Goal: Navigation & Orientation: Find specific page/section

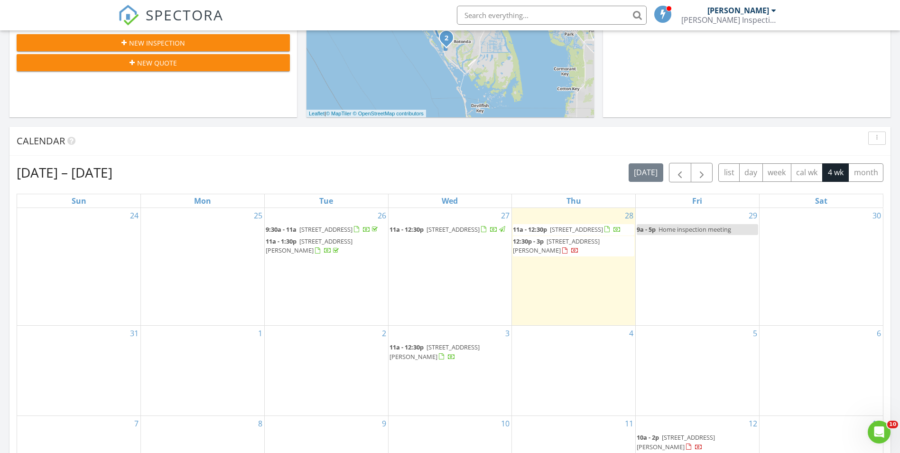
scroll to position [292, 0]
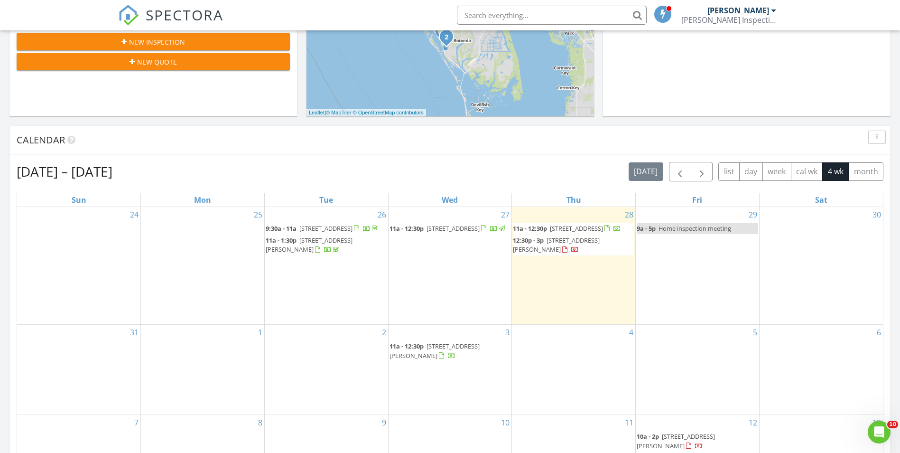
click at [472, 162] on div "[DATE] – [DATE] [DATE] list day week cal wk 4 wk month" at bounding box center [450, 171] width 867 height 19
drag, startPoint x: 169, startPoint y: 175, endPoint x: 46, endPoint y: 176, distance: 123.3
click at [46, 176] on div "[DATE] – [DATE] [DATE] list day week cal wk 4 wk month" at bounding box center [450, 171] width 867 height 19
drag, startPoint x: 46, startPoint y: 176, endPoint x: 40, endPoint y: 173, distance: 6.6
click at [46, 176] on h2 "[DATE] – [DATE]" at bounding box center [65, 171] width 96 height 19
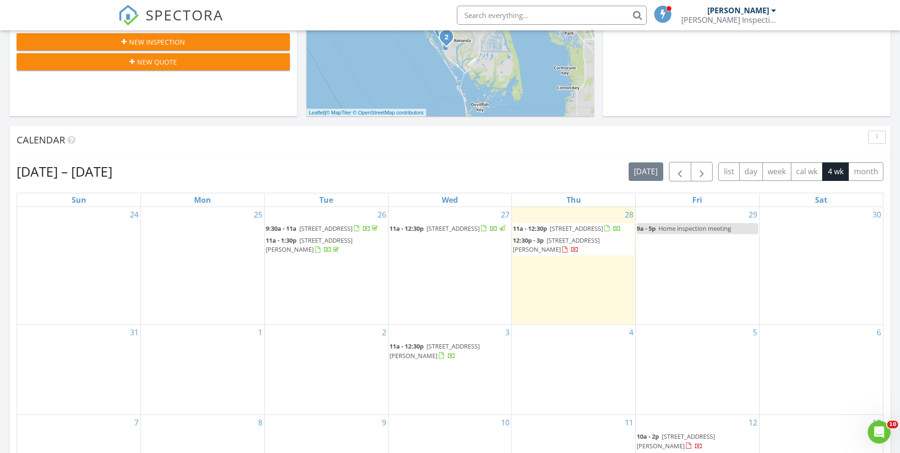
drag, startPoint x: 26, startPoint y: 171, endPoint x: 148, endPoint y: 171, distance: 121.9
click at [112, 171] on h2 "[DATE] – [DATE]" at bounding box center [65, 171] width 96 height 19
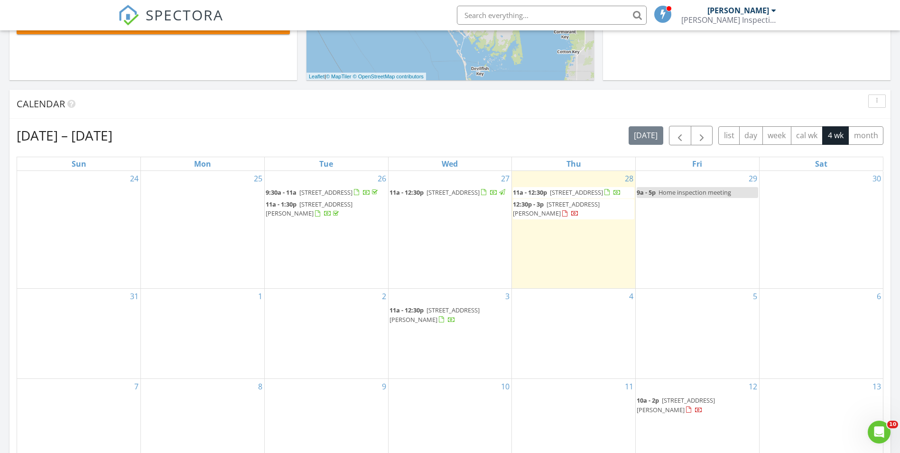
click at [516, 129] on div "[DATE] – [DATE] [DATE] list day week cal wk 4 wk month" at bounding box center [450, 135] width 867 height 19
drag, startPoint x: 228, startPoint y: 142, endPoint x: 53, endPoint y: 143, distance: 175.5
click at [53, 143] on div "[DATE] – [DATE] [DATE] list day week cal wk 4 wk month" at bounding box center [450, 135] width 867 height 19
click at [53, 143] on h2 "[DATE] – [DATE]" at bounding box center [65, 135] width 96 height 19
drag, startPoint x: 32, startPoint y: 137, endPoint x: 213, endPoint y: 141, distance: 180.3
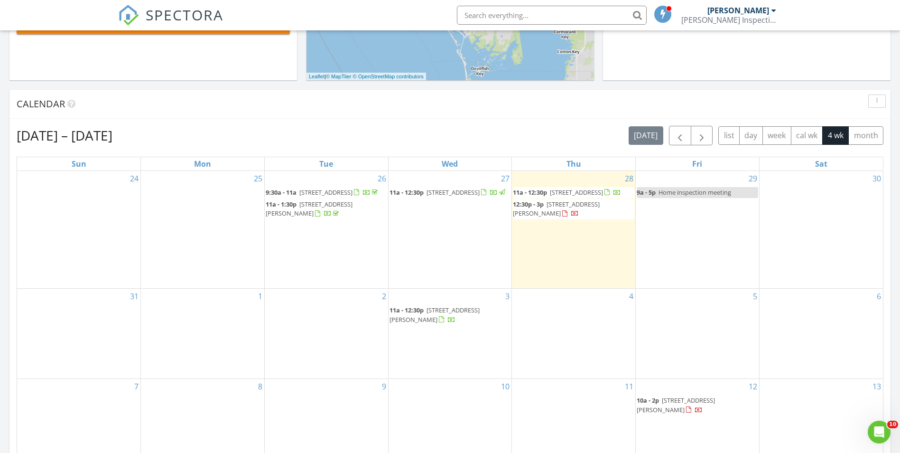
click at [213, 141] on div "[DATE] – [DATE] [DATE] list day week cal wk 4 wk month" at bounding box center [450, 135] width 867 height 19
drag, startPoint x: 164, startPoint y: 131, endPoint x: 95, endPoint y: 135, distance: 69.3
click at [95, 135] on div "[DATE] – [DATE] [DATE] list day week cal wk 4 wk month" at bounding box center [450, 135] width 867 height 19
click at [95, 135] on h2 "[DATE] – [DATE]" at bounding box center [65, 135] width 96 height 19
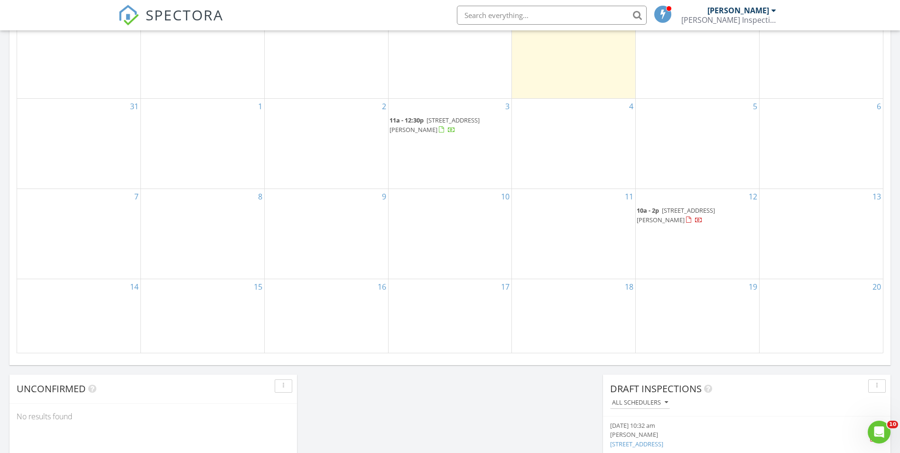
scroll to position [233, 0]
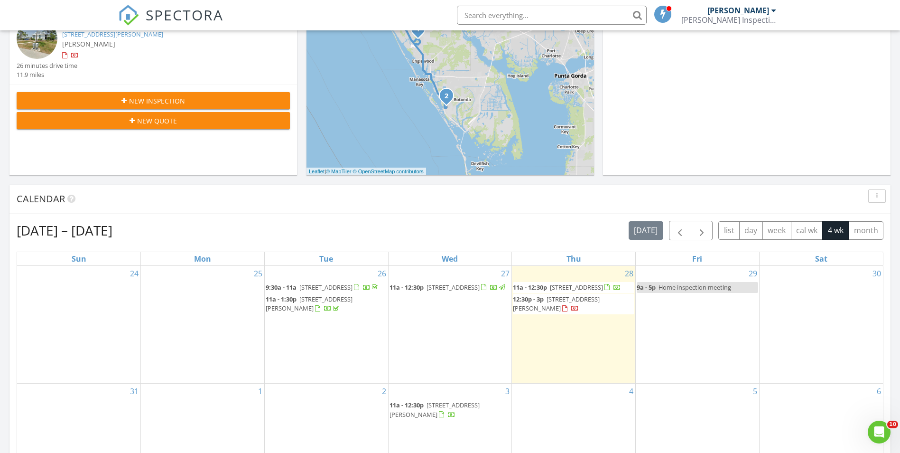
click at [539, 229] on div "[DATE] – [DATE] [DATE] list day week cal wk 4 wk month" at bounding box center [450, 230] width 867 height 19
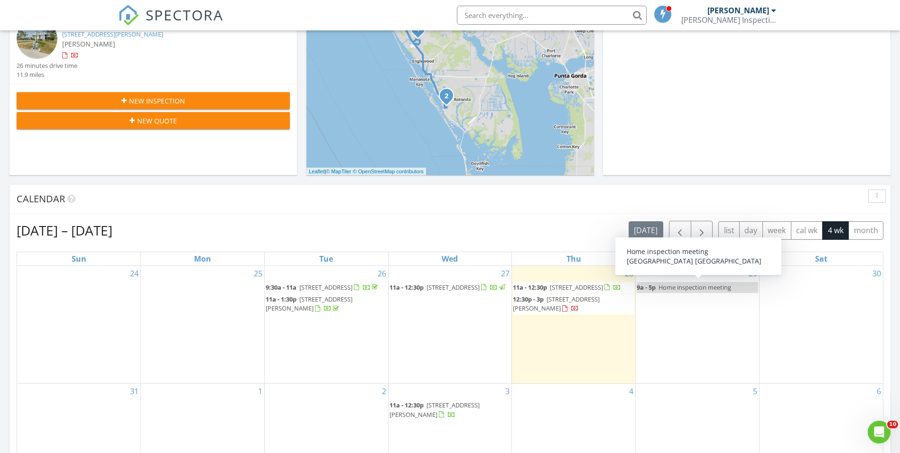
click at [526, 196] on div "Calendar" at bounding box center [443, 199] width 852 height 14
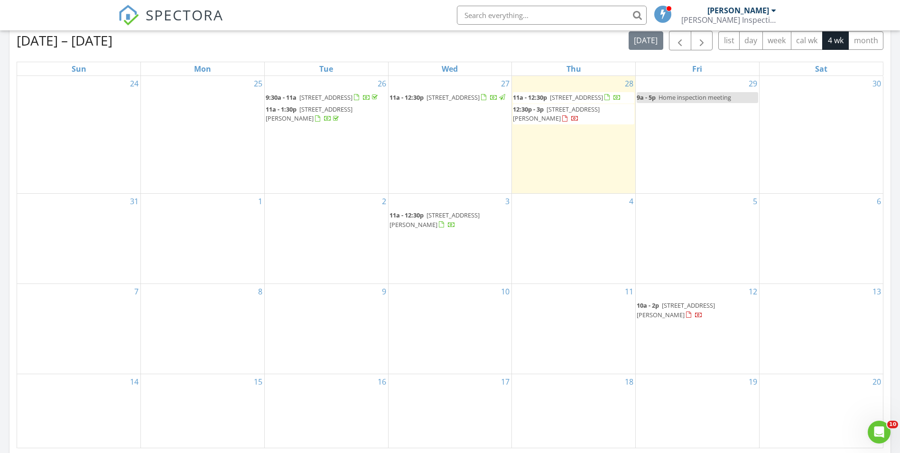
scroll to position [375, 0]
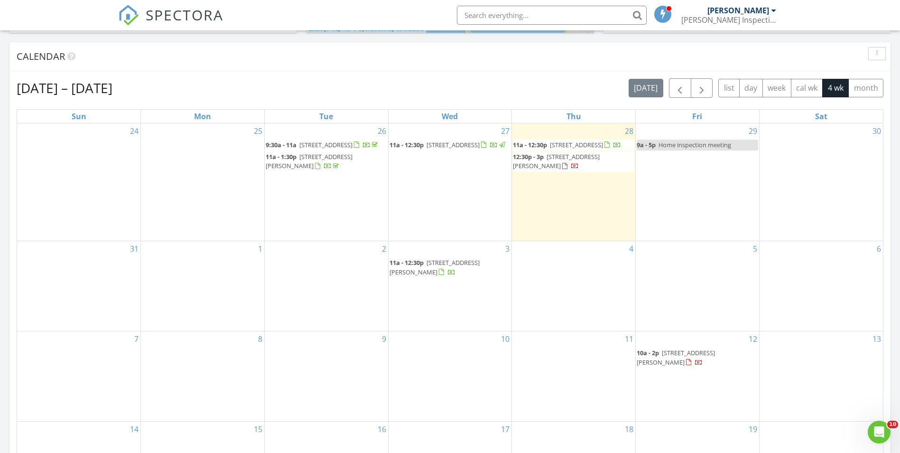
click at [197, 83] on div "[DATE] – [DATE] [DATE] list day week cal wk 4 wk month" at bounding box center [450, 87] width 867 height 19
drag, startPoint x: 166, startPoint y: 92, endPoint x: 66, endPoint y: 100, distance: 99.5
click at [66, 100] on div "[DATE] – [DATE] [DATE] list day week cal wk 4 wk month Sun Mon Tue Wed Thu Fri …" at bounding box center [450, 286] width 867 height 417
drag, startPoint x: 66, startPoint y: 100, endPoint x: 66, endPoint y: 86, distance: 13.8
click at [66, 86] on h2 "[DATE] – [DATE]" at bounding box center [65, 87] width 96 height 19
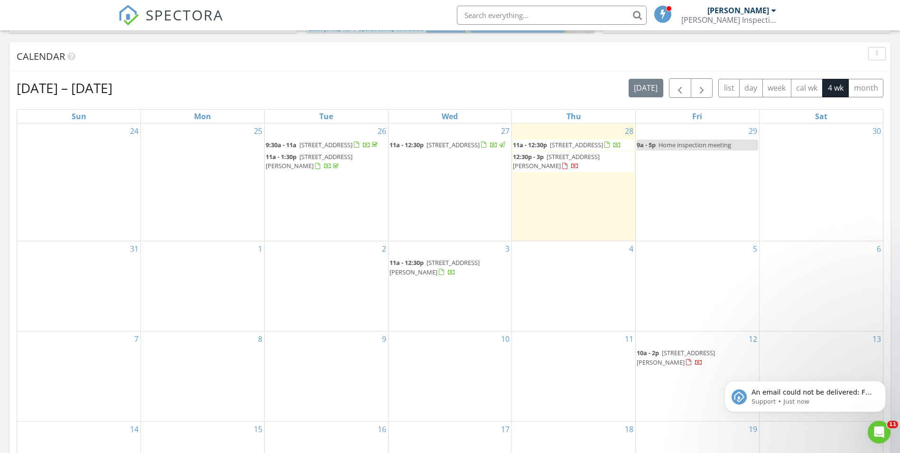
scroll to position [0, 0]
